Goal: Contribute content: Contribute content

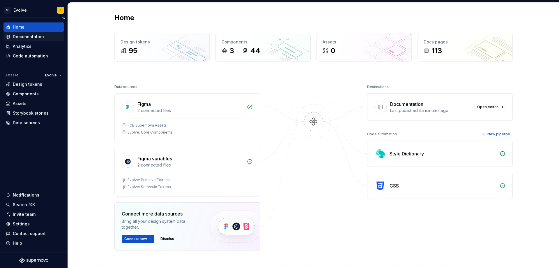
click at [22, 38] on div "Documentation" at bounding box center [28, 37] width 31 height 6
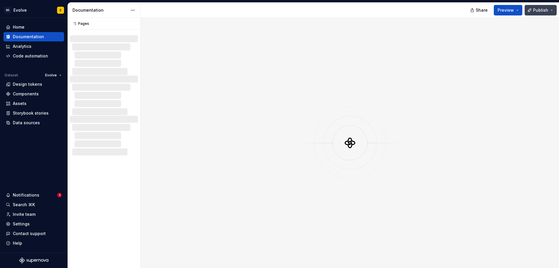
click at [533, 12] on button "Publish" at bounding box center [541, 10] width 32 height 10
click at [536, 25] on div at bounding box center [350, 143] width 419 height 250
click at [543, 8] on span "Publish" at bounding box center [540, 10] width 15 height 6
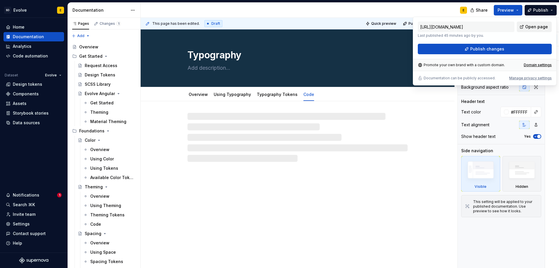
click at [537, 27] on span "Open page" at bounding box center [537, 27] width 23 height 6
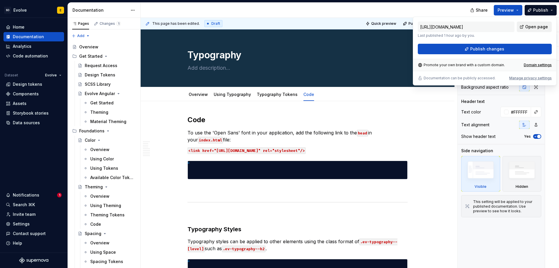
type textarea "*"
